Goal: Task Accomplishment & Management: Manage account settings

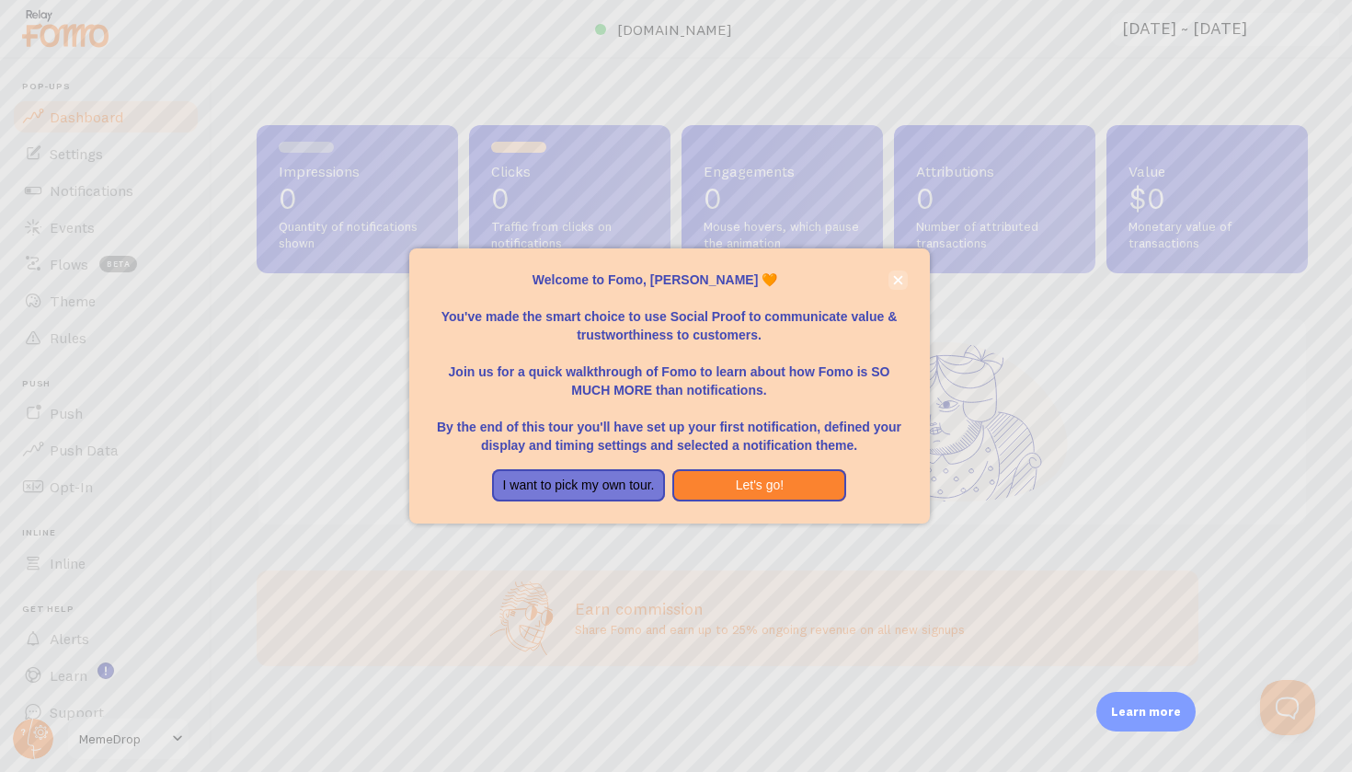
click at [902, 279] on button "close," at bounding box center [898, 279] width 19 height 19
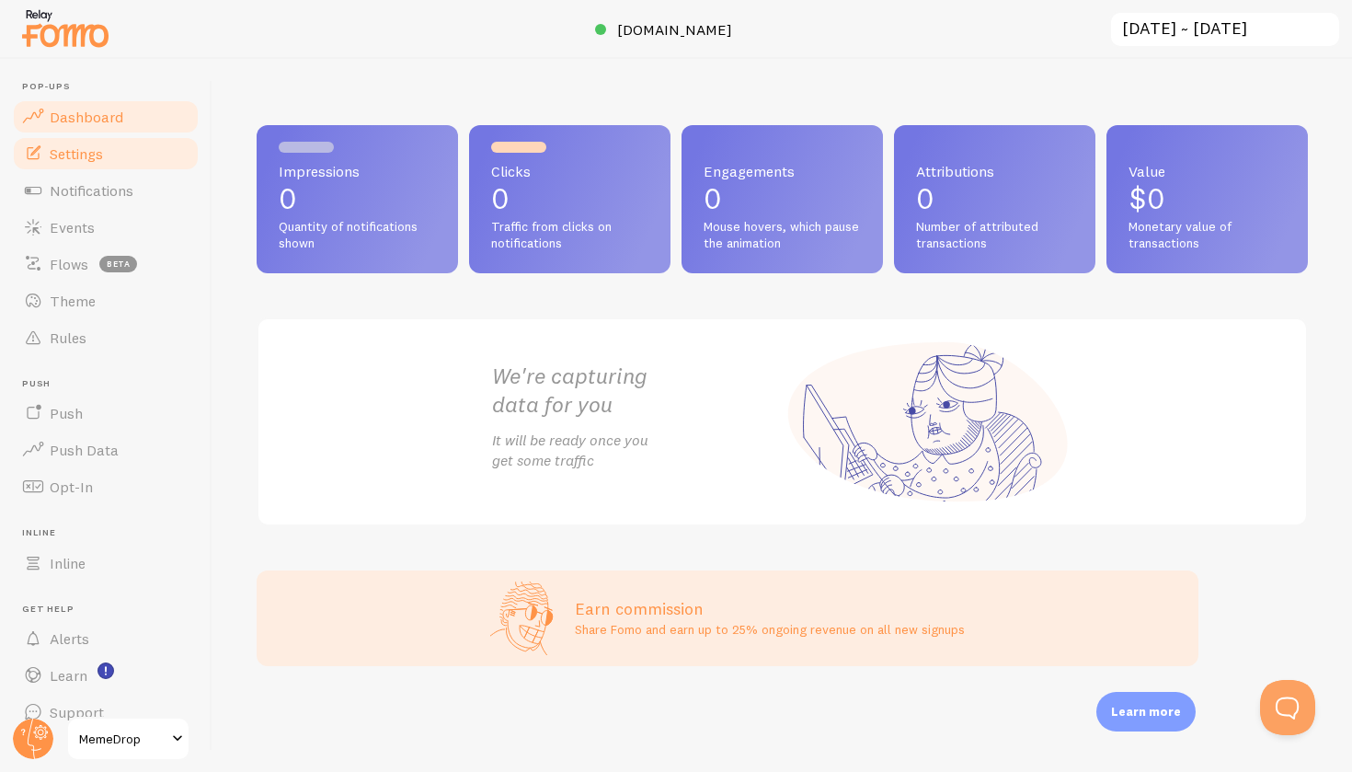
click at [106, 152] on link "Settings" at bounding box center [106, 153] width 190 height 37
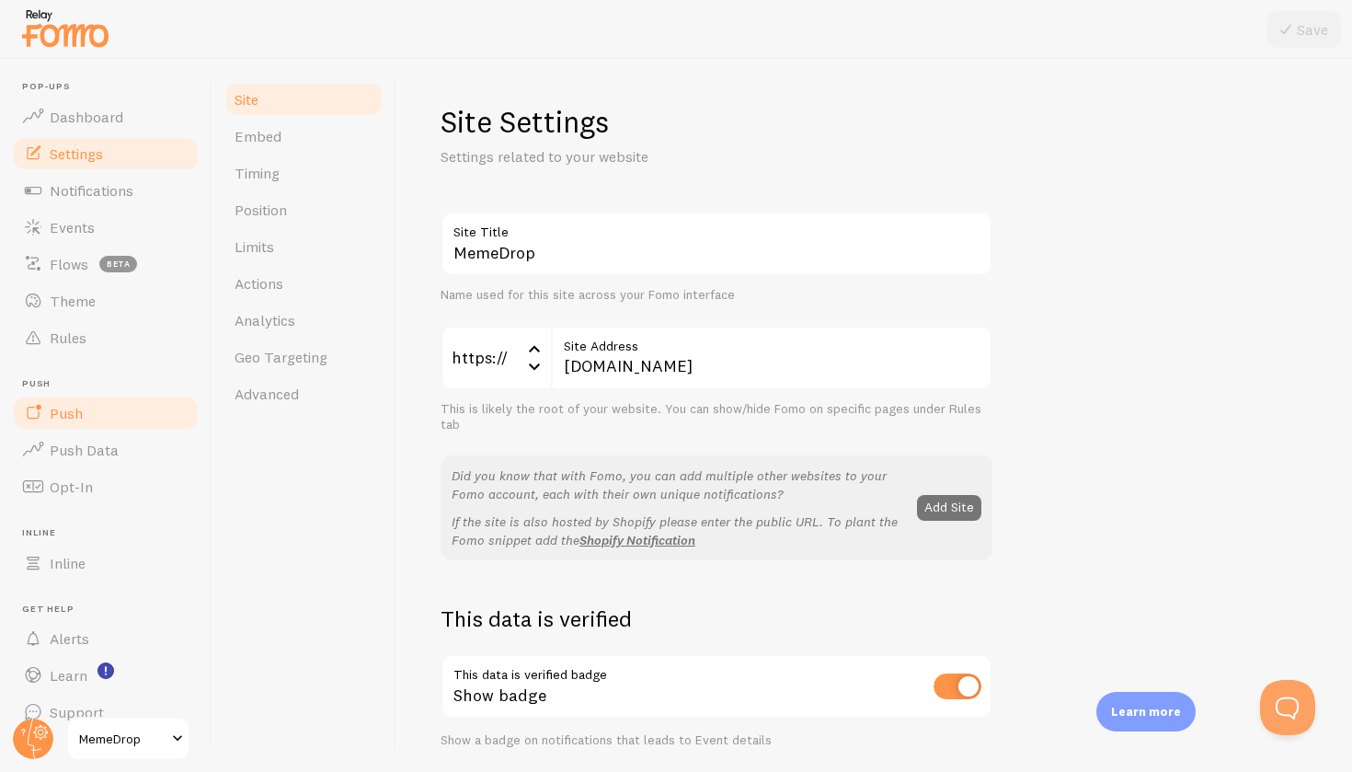
click at [93, 406] on link "Push" at bounding box center [106, 413] width 190 height 37
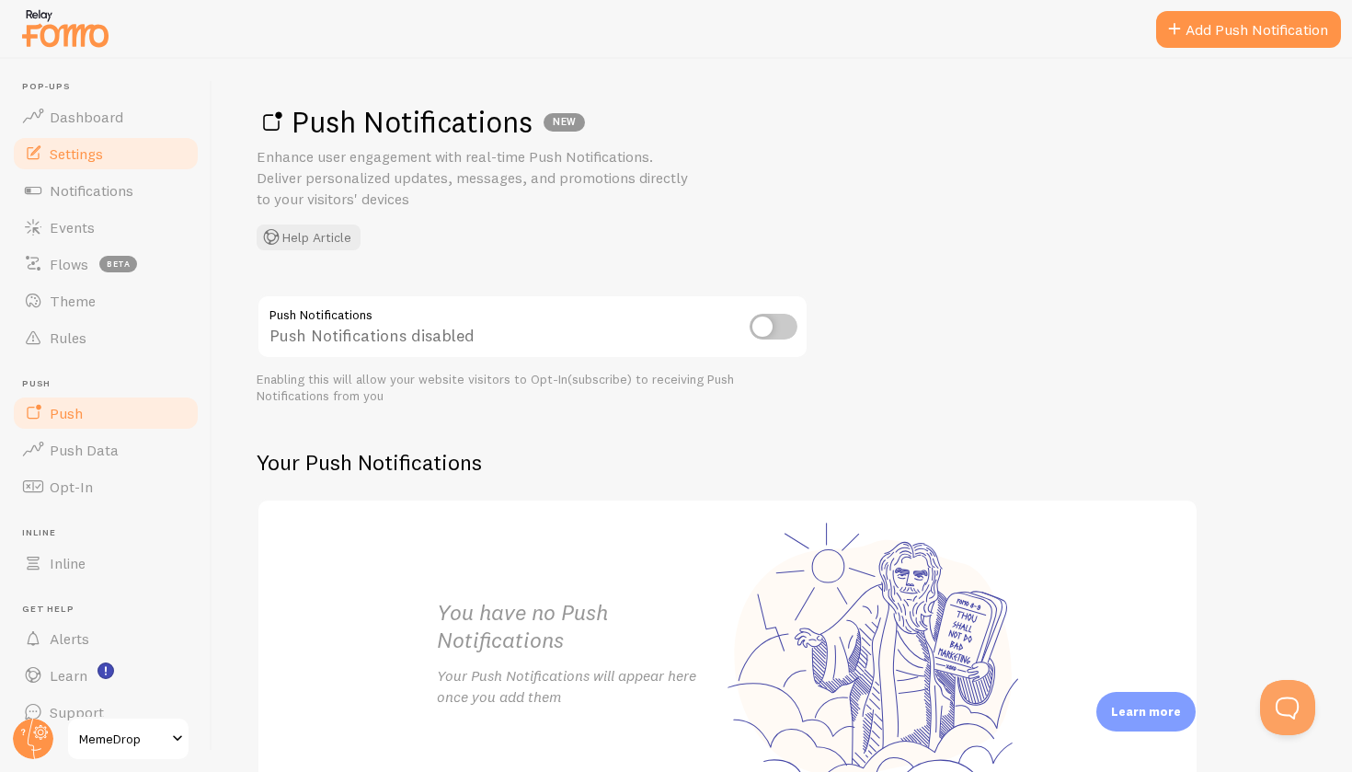
click at [108, 160] on link "Settings" at bounding box center [106, 153] width 190 height 37
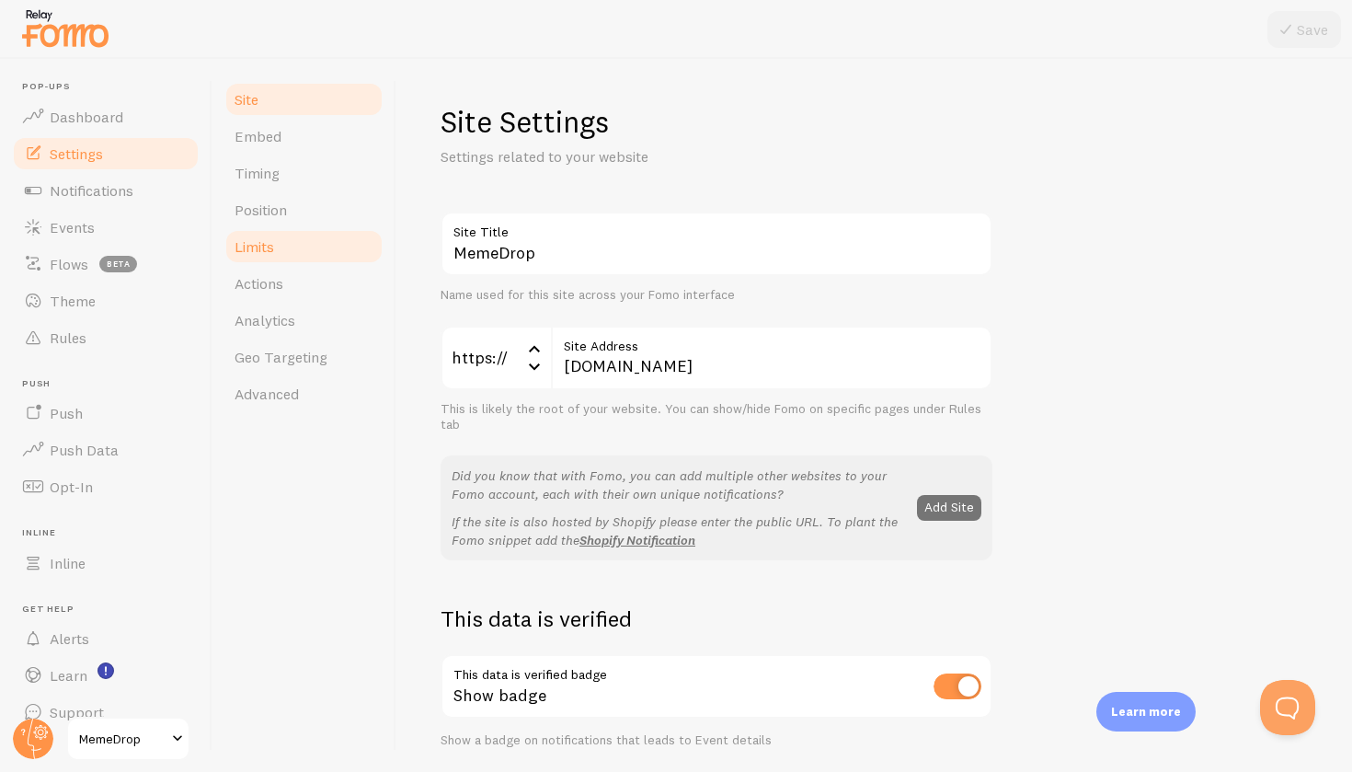
click at [257, 262] on link "Limits" at bounding box center [304, 246] width 161 height 37
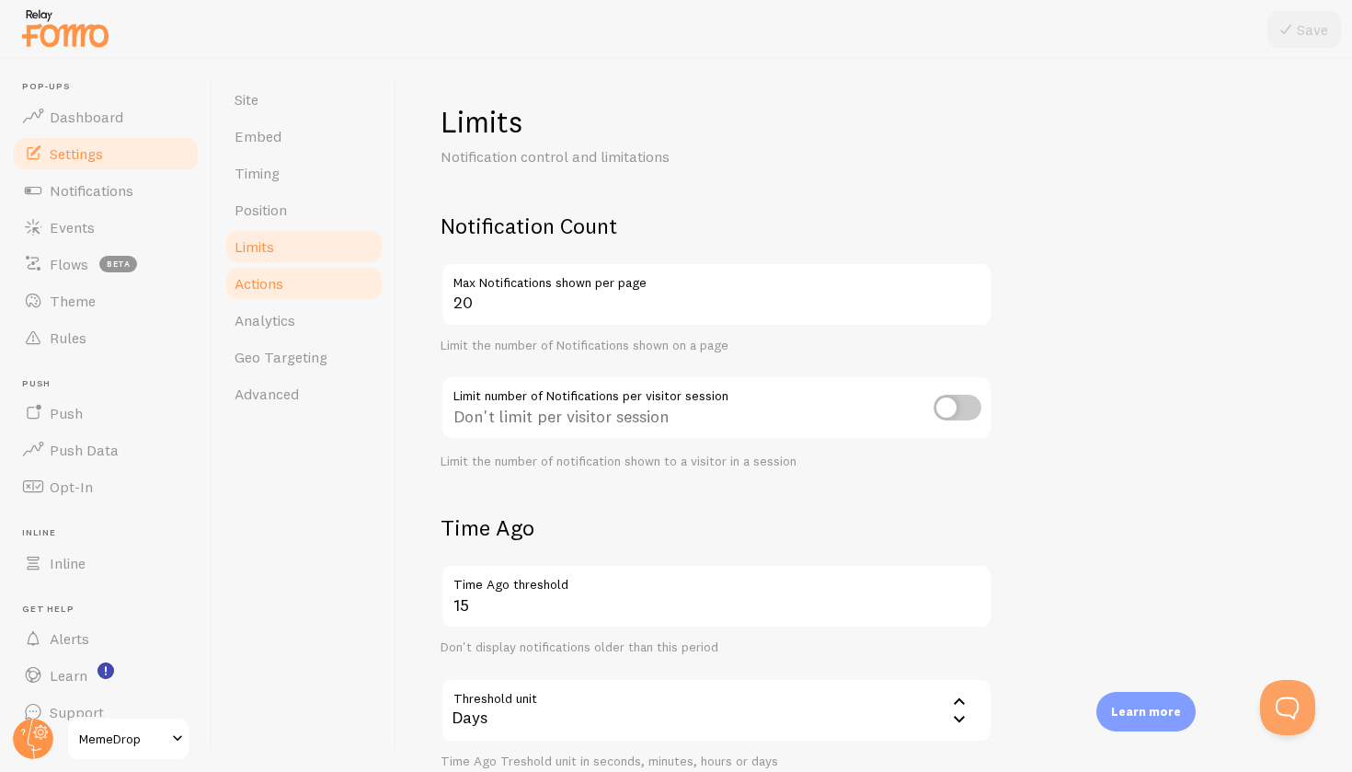
click at [251, 283] on span "Actions" at bounding box center [259, 283] width 49 height 18
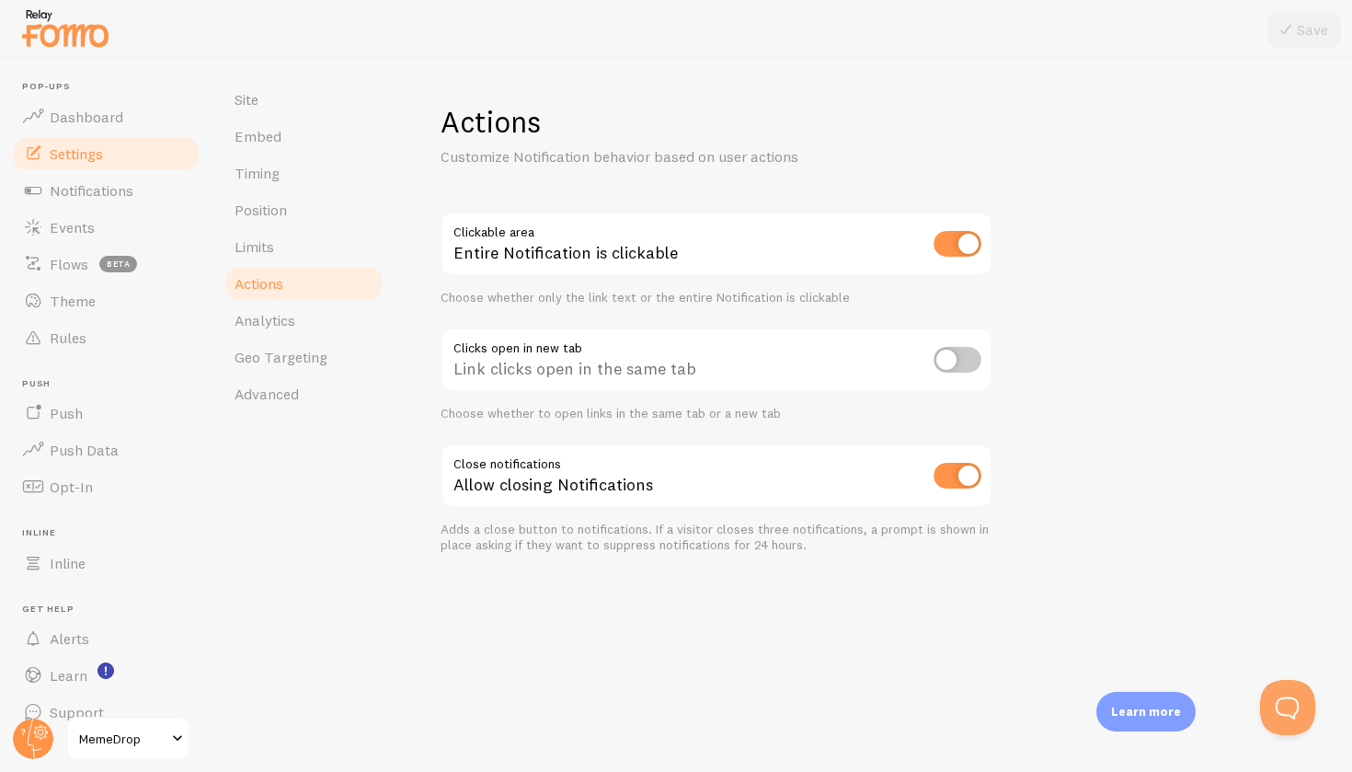
drag, startPoint x: 242, startPoint y: 467, endPoint x: 235, endPoint y: 597, distance: 129.9
click at [235, 597] on div "Site Embed Timing Position Limits Actions Analytics Geo Targeting Advanced" at bounding box center [305, 415] width 184 height 713
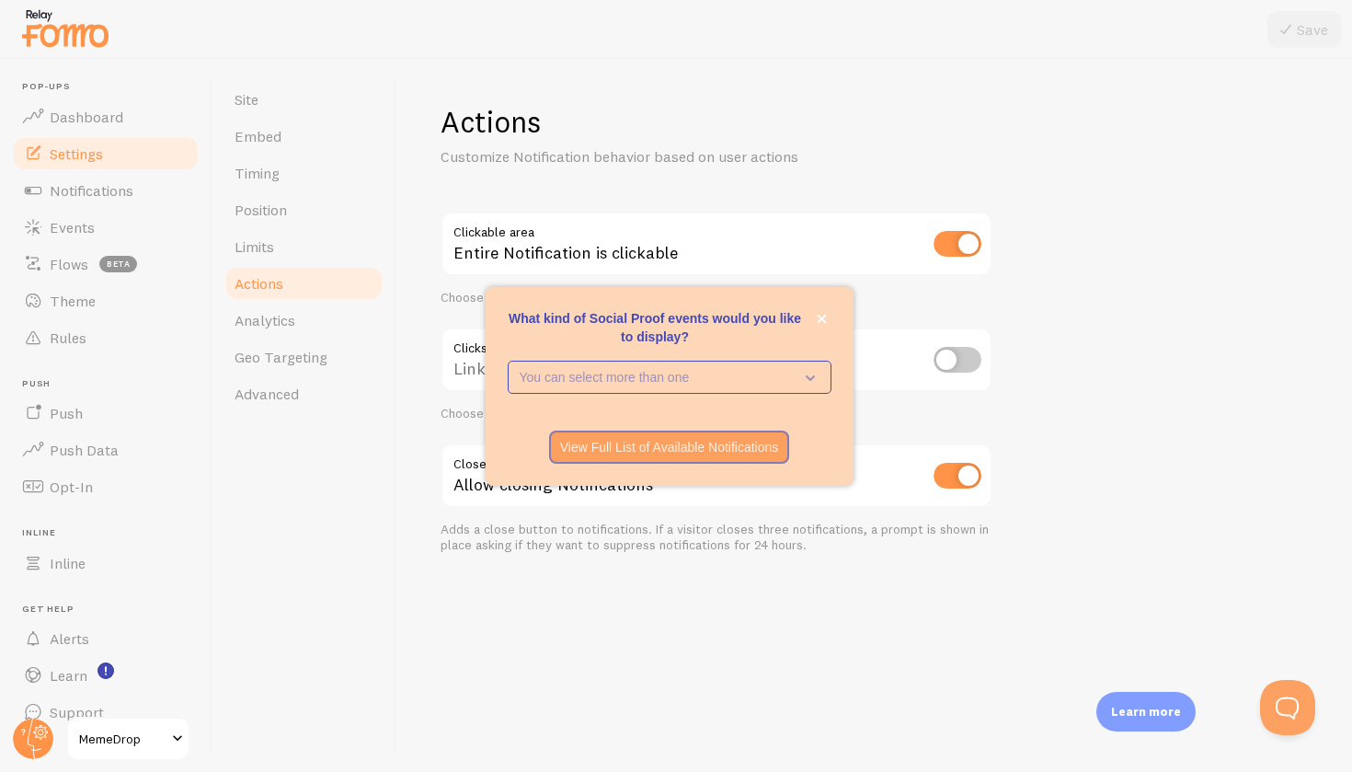
click at [833, 318] on div "What kind of Social Proof events would you like to display? You can select more…" at bounding box center [670, 386] width 368 height 199
click at [822, 316] on icon "close," at bounding box center [822, 319] width 10 height 10
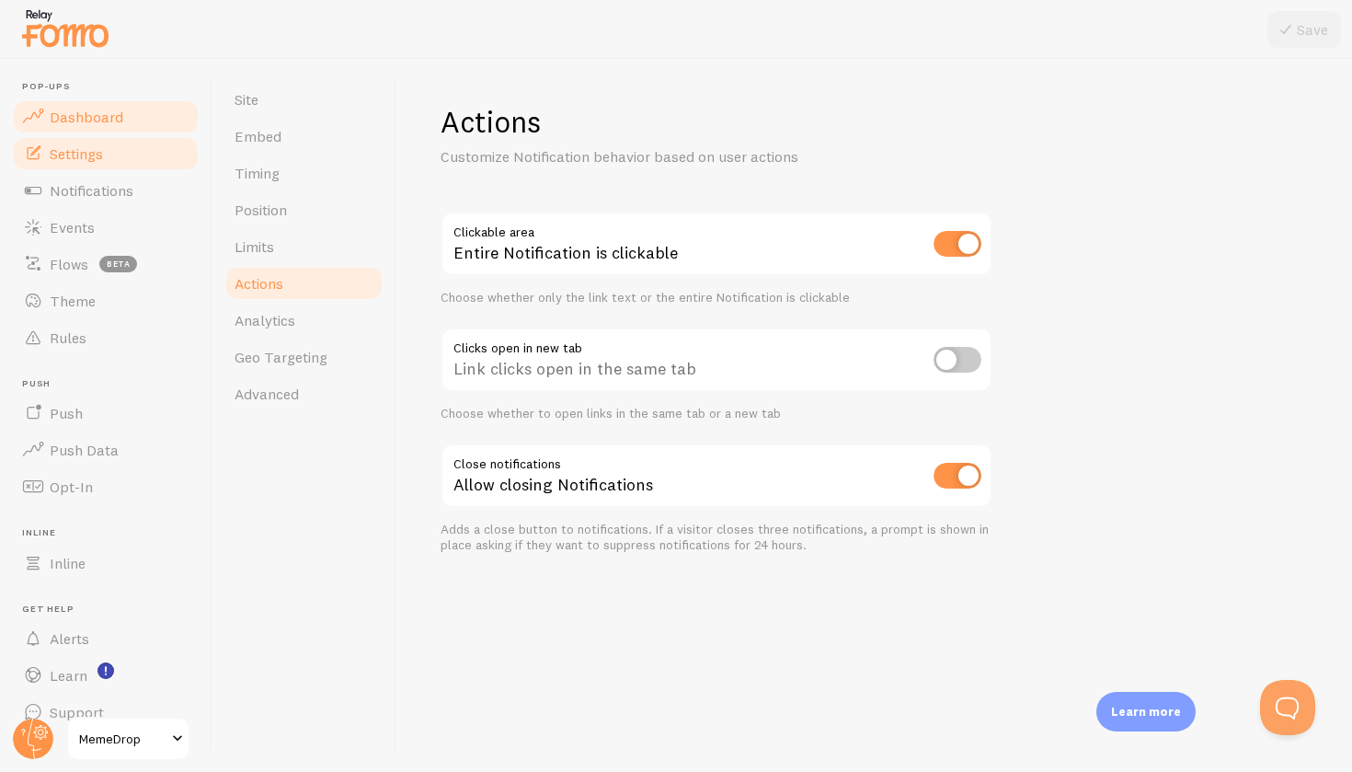
click at [138, 125] on link "Dashboard" at bounding box center [106, 116] width 190 height 37
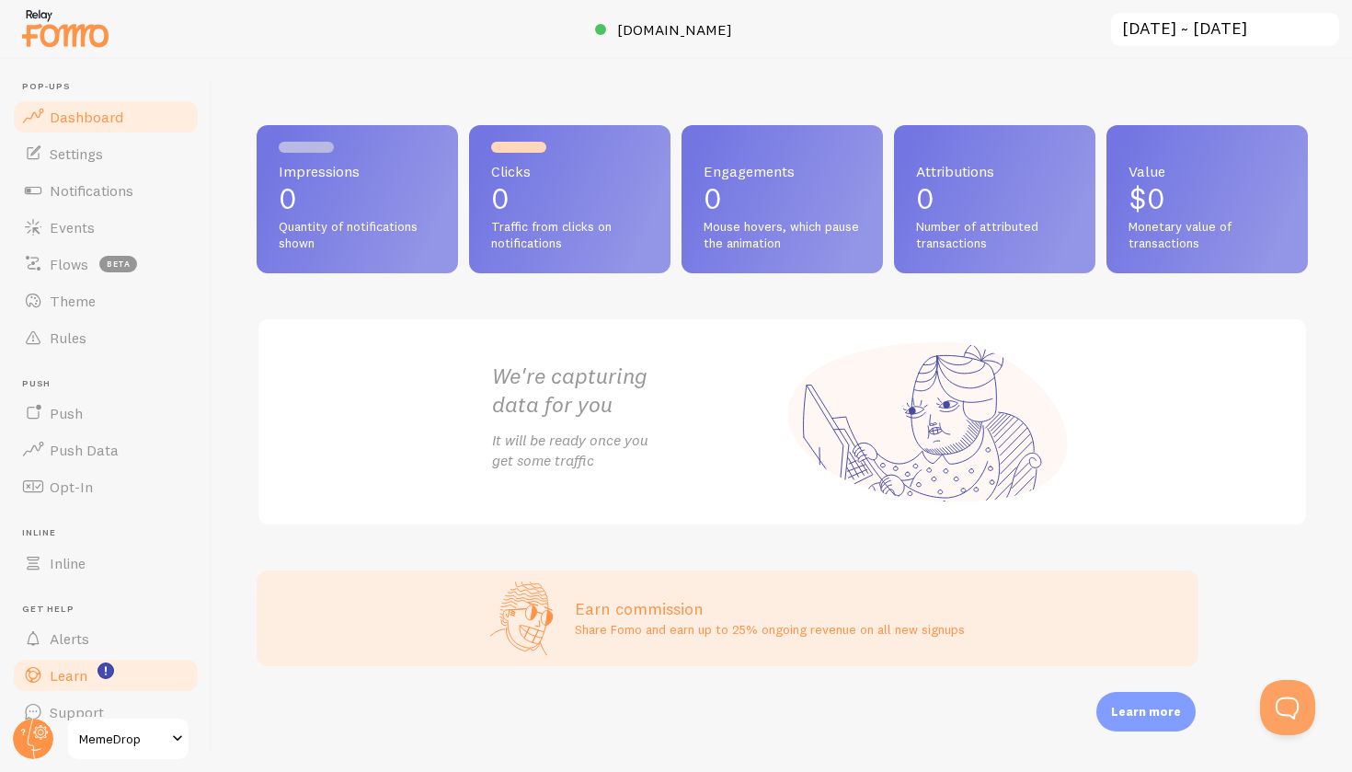
click at [96, 671] on link "Learn" at bounding box center [106, 675] width 190 height 37
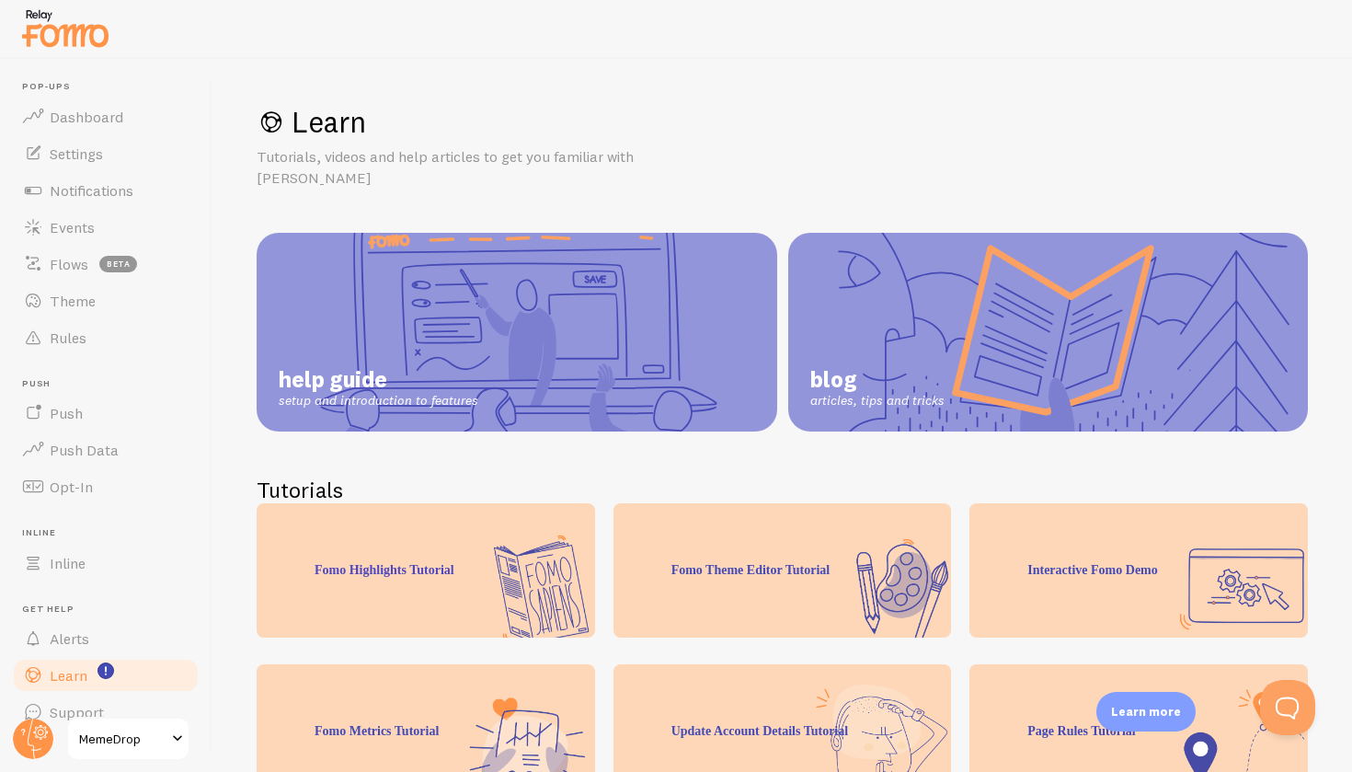
drag, startPoint x: 233, startPoint y: 521, endPoint x: 219, endPoint y: 517, distance: 14.3
click at [219, 516] on div "Learn Tutorials, videos and help articles to get you familiar with Fomo help gu…" at bounding box center [783, 415] width 1140 height 713
click at [197, 511] on ul "Pop-ups Dashboard Settings Notifications Events Flows beta Theme Rules [GEOGRAP…" at bounding box center [106, 405] width 190 height 649
click at [142, 517] on ul "Pop-ups Dashboard Settings Notifications Events Flows beta Theme Rules [GEOGRAP…" at bounding box center [106, 405] width 190 height 649
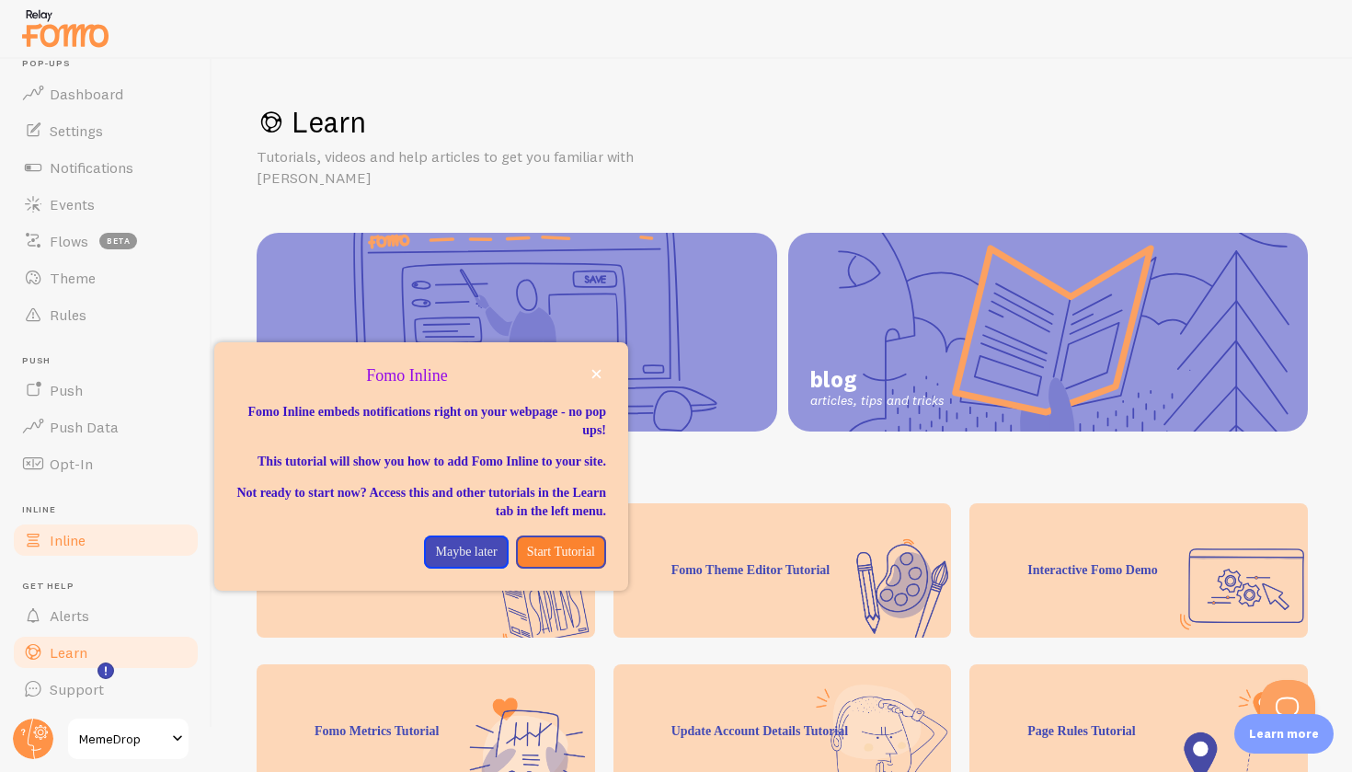
scroll to position [29, 0]
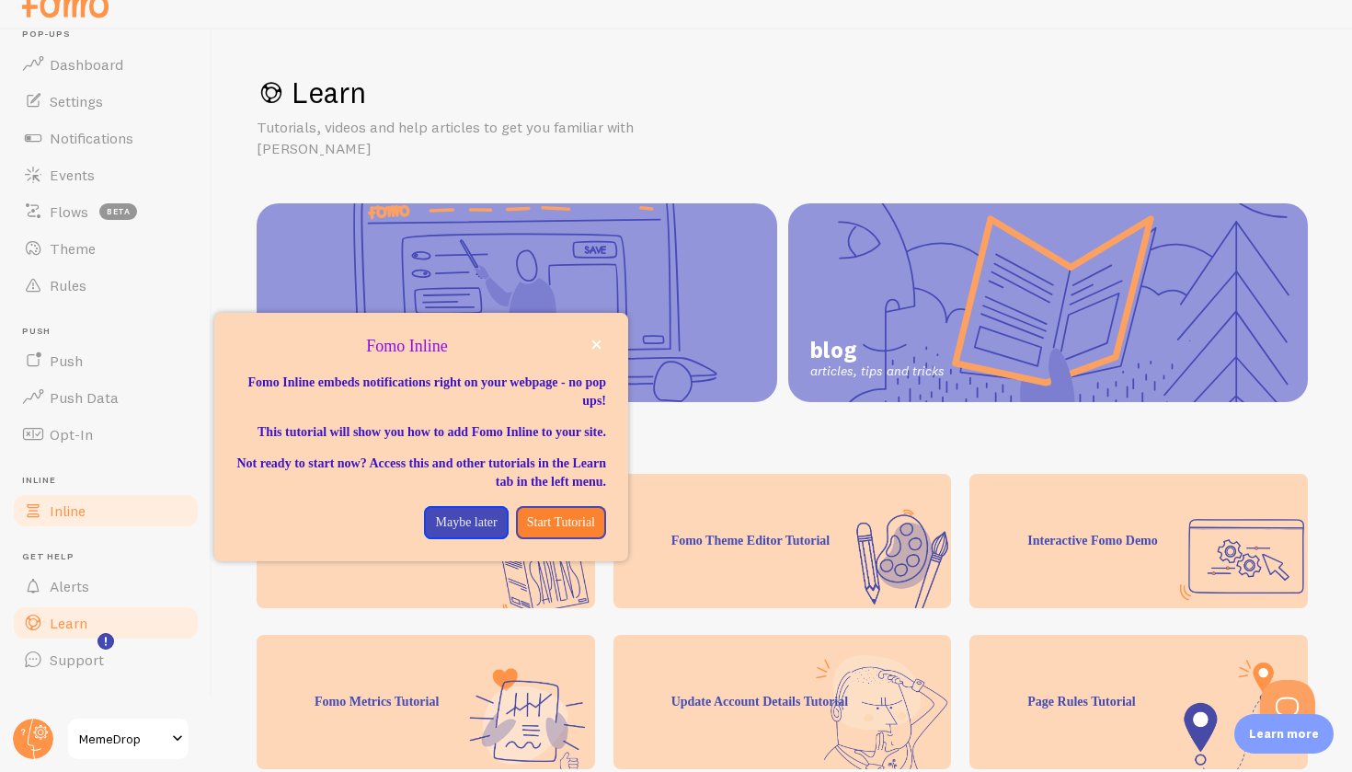
click at [78, 541] on ul "Pop-ups Dashboard Settings Notifications Events Flows beta Theme Rules [GEOGRAP…" at bounding box center [106, 353] width 190 height 649
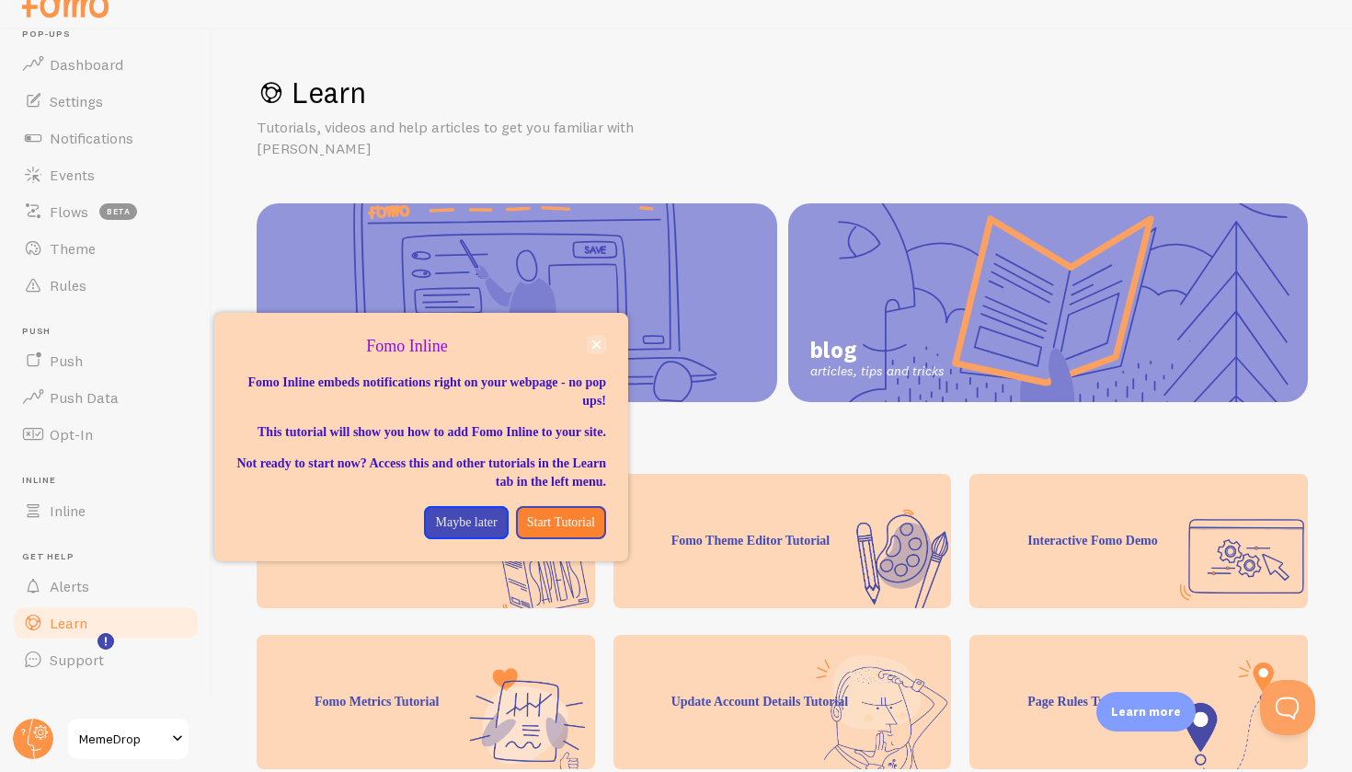
click at [594, 344] on icon "close," at bounding box center [597, 344] width 10 height 10
